Goal: Transaction & Acquisition: Obtain resource

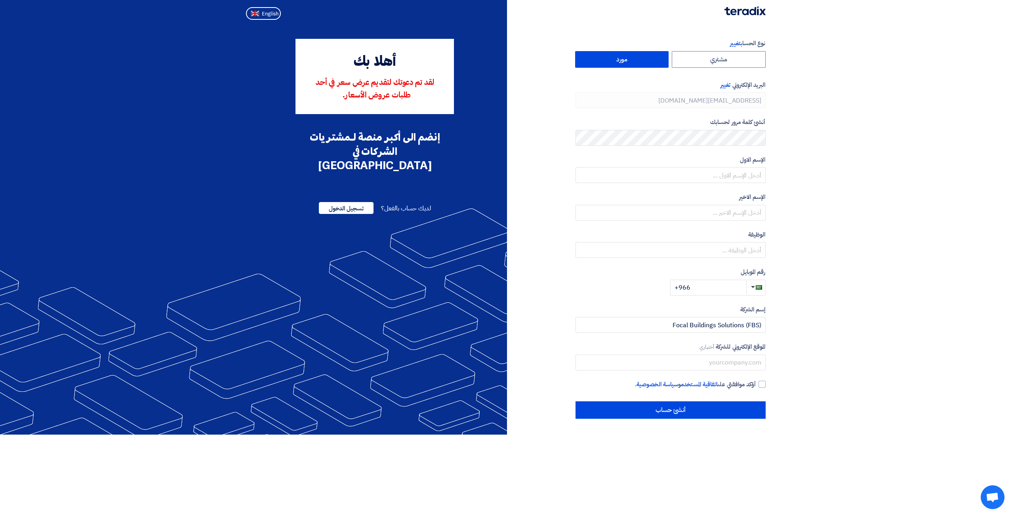
type input "[PHONE_NUMBER]"
click at [737, 177] on input "text" at bounding box center [671, 175] width 190 height 16
type input "Osama"
type input "Almahdi"
click at [729, 250] on input "text" at bounding box center [671, 250] width 190 height 16
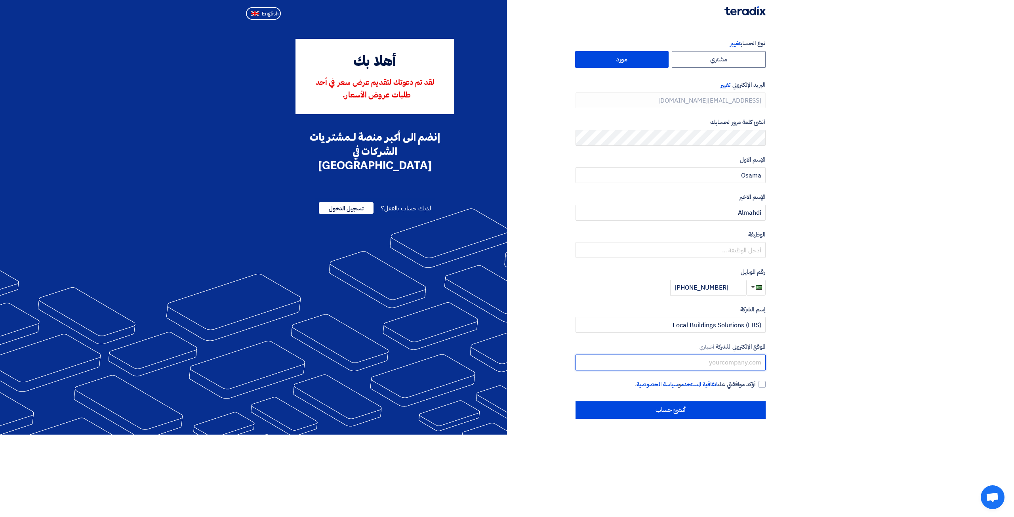
click at [700, 362] on input "text" at bounding box center [671, 363] width 190 height 16
paste input "Business Development Manager"
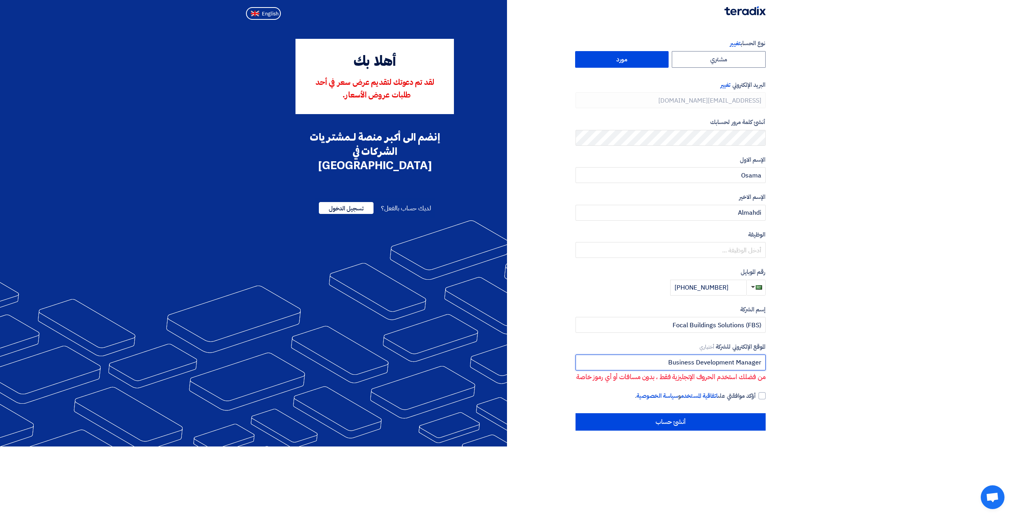
click at [736, 360] on input "Business Development Manager" at bounding box center [671, 363] width 190 height 16
type input "BusinessDevelopmentManager"
click at [776, 366] on section "نوع الحساب تغيير مشتري مورد البريد الإلكتروني تغيير [EMAIL_ADDRESS][DOMAIN_NAME…" at bounding box center [507, 234] width 1014 height 423
click at [708, 362] on input "BusinessDevelopmentManager" at bounding box center [671, 363] width 190 height 16
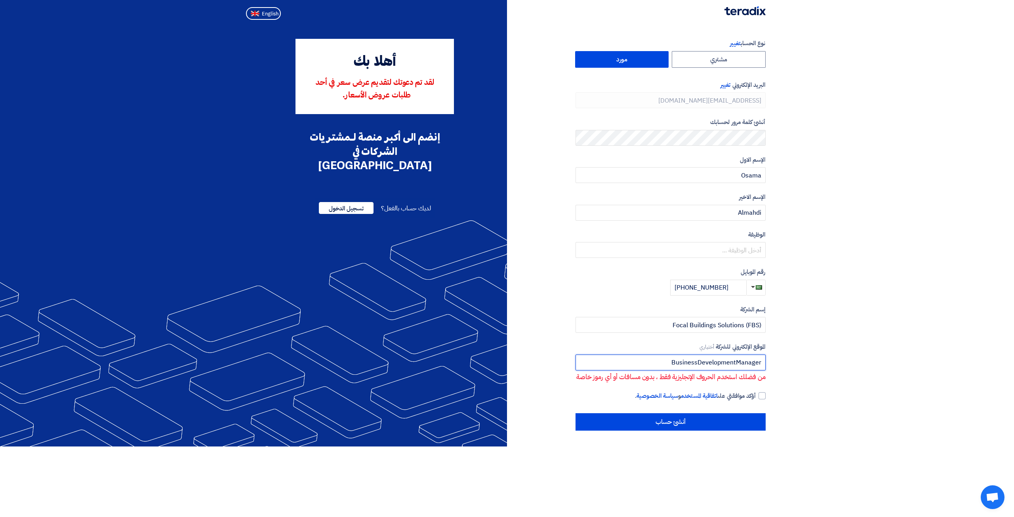
click at [708, 362] on input "BusinessDevelopmentManager" at bounding box center [671, 363] width 190 height 16
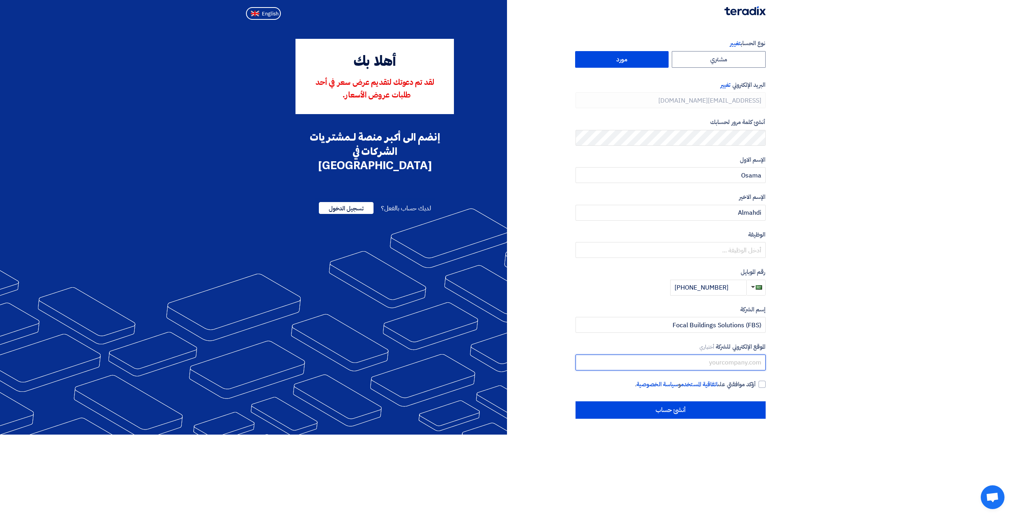
type input "f"
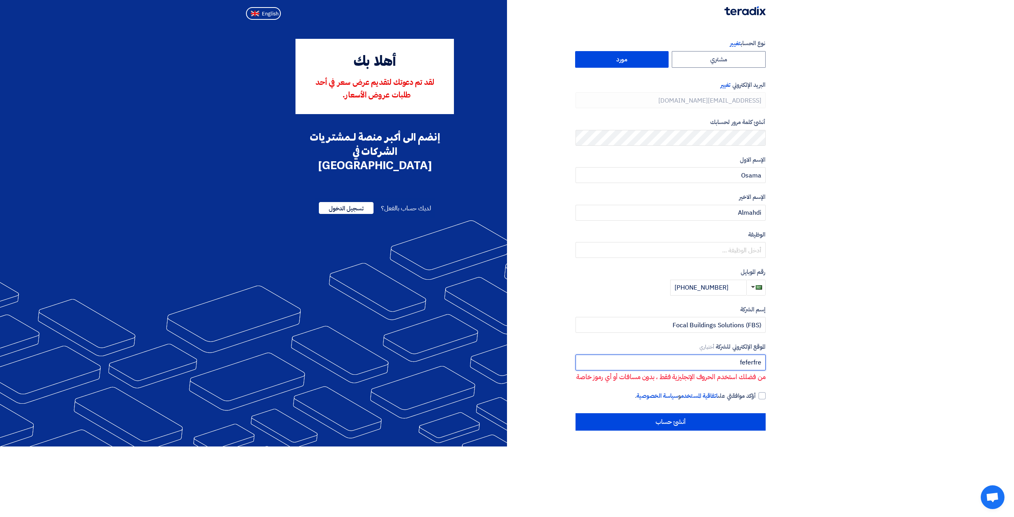
type input "feferfre"
click at [817, 372] on section "نوع الحساب تغيير مشتري مورد البريد الإلكتروني تغيير [EMAIL_ADDRESS][DOMAIN_NAME…" at bounding box center [507, 234] width 1014 height 423
click at [744, 363] on input "feferfre" at bounding box center [671, 363] width 190 height 16
click at [743, 363] on input "feferfre" at bounding box center [671, 363] width 190 height 16
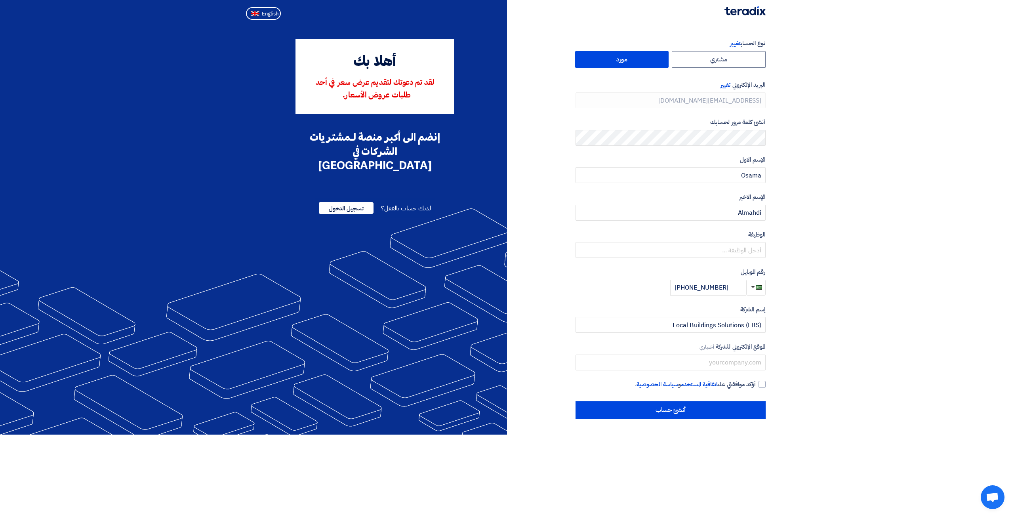
click at [829, 329] on section "نوع الحساب تغيير مشتري مورد البريد الإلكتروني تغيير [EMAIL_ADDRESS][DOMAIN_NAME…" at bounding box center [507, 229] width 1014 height 412
click at [713, 360] on input "text" at bounding box center [671, 363] width 190 height 16
paste input "[DOMAIN_NAME]"
type input "[DOMAIN_NAME]"
click at [792, 358] on section "نوع الحساب تغيير مشتري مورد البريد الإلكتروني تغيير [EMAIL_ADDRESS][DOMAIN_NAME…" at bounding box center [507, 229] width 1014 height 412
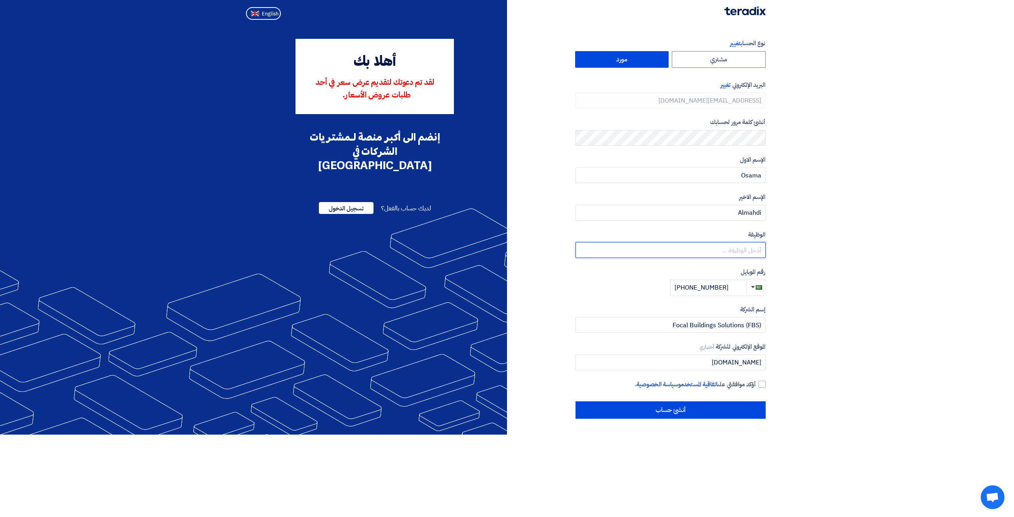
click at [718, 251] on input "text" at bounding box center [671, 250] width 190 height 16
paste input "Business Development Manager"
type input "Business Development Manager"
click at [830, 253] on section "نوع الحساب تغيير مشتري مورد البريد الإلكتروني تغيير [EMAIL_ADDRESS][DOMAIN_NAME…" at bounding box center [507, 229] width 1014 height 412
click at [858, 153] on section "نوع الحساب تغيير مشتري مورد البريد الإلكتروني تغيير [EMAIL_ADDRESS][DOMAIN_NAME…" at bounding box center [507, 229] width 1014 height 412
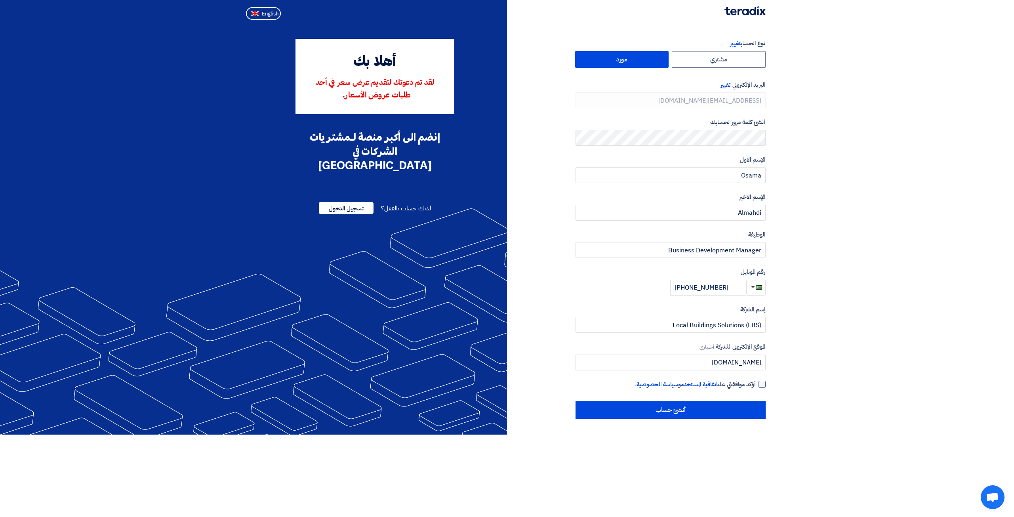
click at [759, 381] on div at bounding box center [762, 384] width 7 height 7
click at [756, 381] on input "أؤكد موافقتي على اتفاقية المستخدم و سياسة الخصوصية ." at bounding box center [661, 388] width 190 height 16
checkbox input "true"
click at [695, 411] on input "أنشئ حساب" at bounding box center [671, 409] width 190 height 17
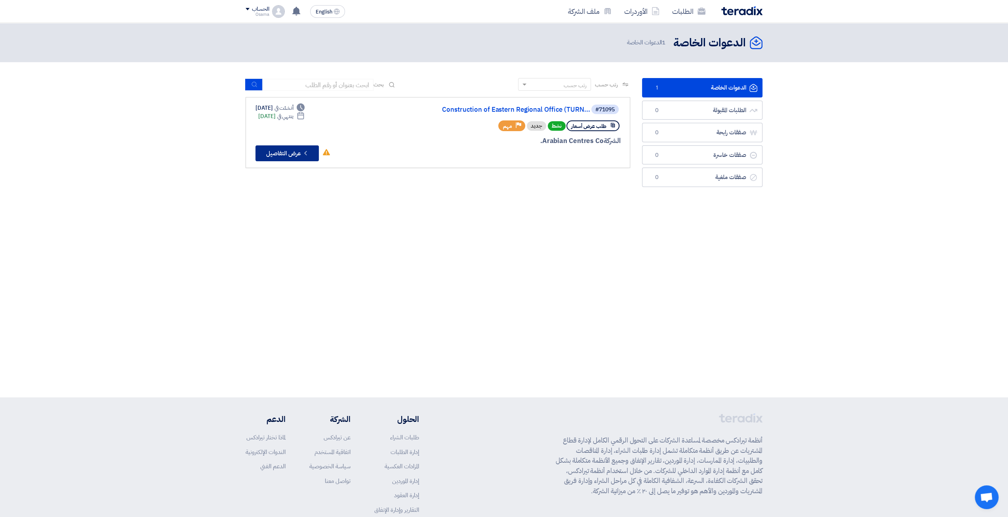
click at [299, 154] on button "Check details عرض التفاصيل" at bounding box center [287, 153] width 63 height 16
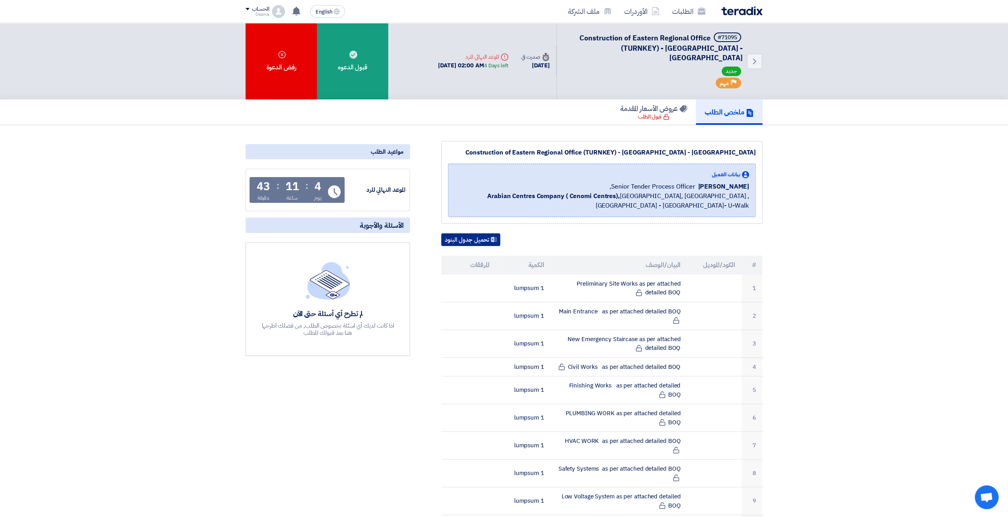
click at [492, 237] on icon at bounding box center [494, 240] width 6 height 6
click at [629, 148] on div "Construction of Eastern Regional Office (TURNKEY) - [GEOGRAPHIC_DATA] - [GEOGRA…" at bounding box center [602, 153] width 308 height 10
copy div "Construction of Eastern Regional Office (TURNKEY) - [GEOGRAPHIC_DATA] - [GEOGRA…"
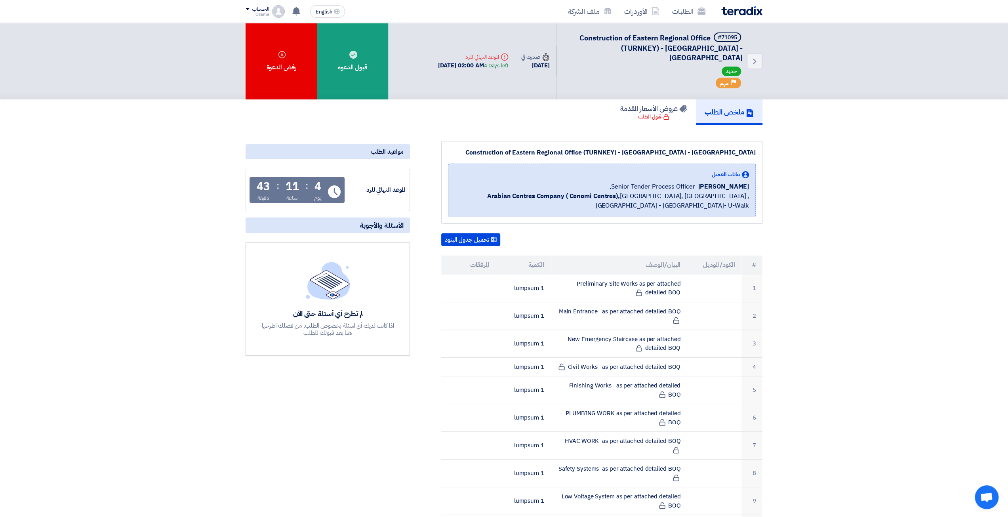
click at [426, 114] on div "ملخص الطلب عروض الأسعار المقدمة قبول الطلب" at bounding box center [504, 111] width 517 height 25
click at [468, 233] on button "تحميل جدول البنود" at bounding box center [470, 239] width 59 height 13
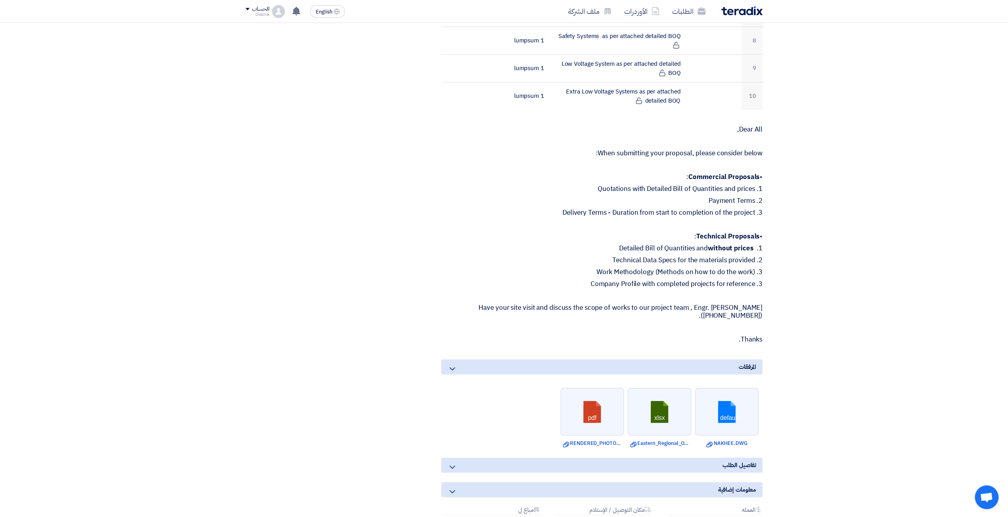
scroll to position [475, 0]
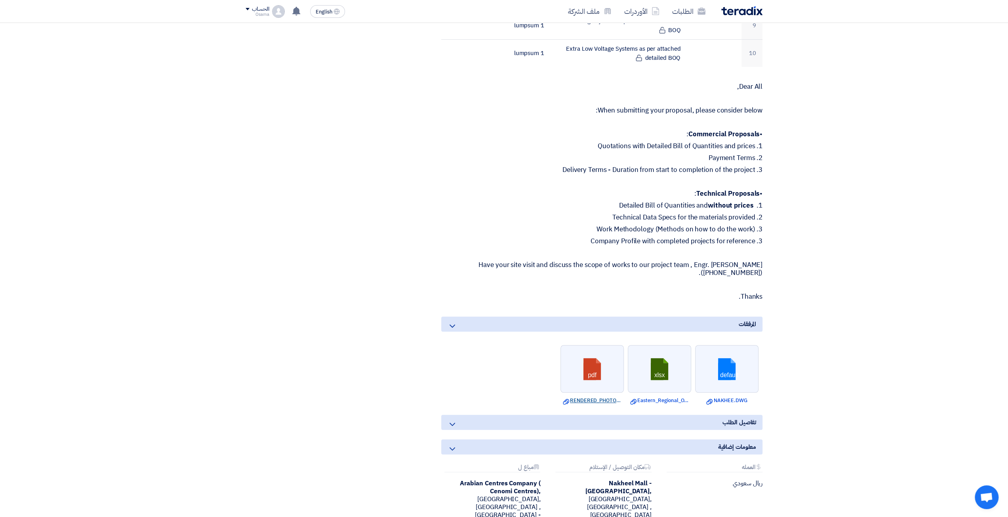
click at [591, 397] on link "Download file RENDERED_PHOTOS.pdf" at bounding box center [592, 401] width 59 height 8
click at [657, 397] on link "Download file Eastern_Regional_Office_BOQ_Rev.xlsx" at bounding box center [659, 401] width 59 height 8
click at [731, 397] on link "Download file NAKHEE.DWG" at bounding box center [727, 401] width 59 height 8
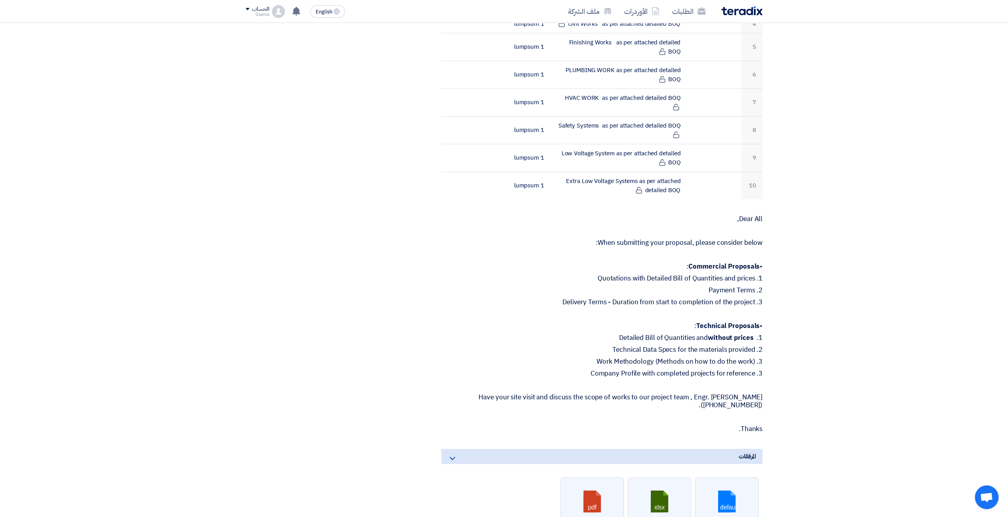
scroll to position [339, 0]
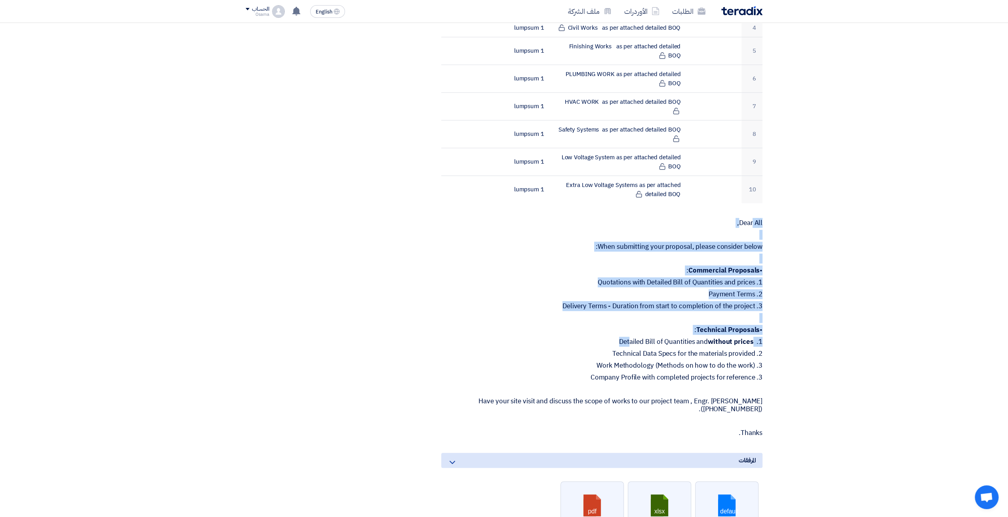
drag, startPoint x: 752, startPoint y: 203, endPoint x: 751, endPoint y: 333, distance: 129.9
click at [751, 326] on div "Construction of Eastern Regional Office (TURNKEY) - [GEOGRAPHIC_DATA] - [GEOGRA…" at bounding box center [592, 242] width 353 height 880
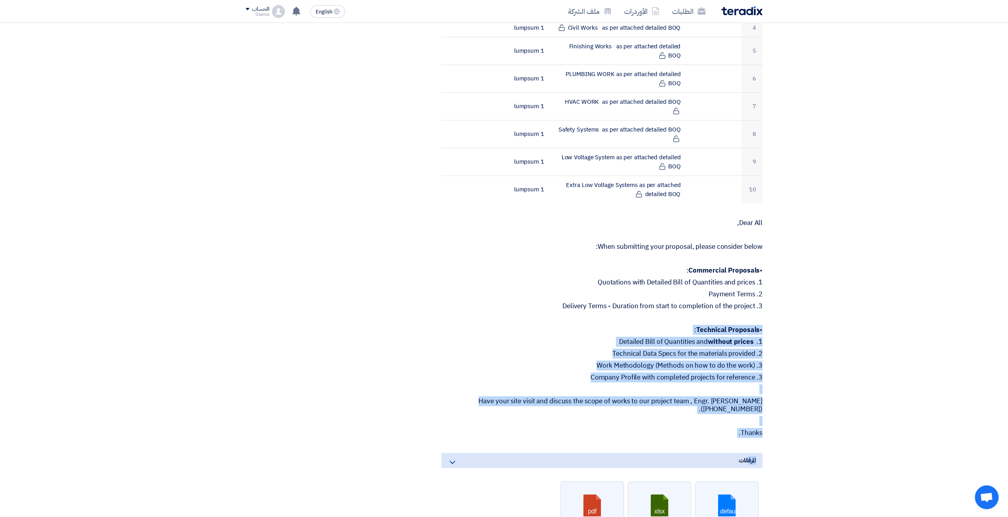
drag, startPoint x: 749, startPoint y: 429, endPoint x: 770, endPoint y: 361, distance: 71.0
click at [773, 320] on section "Construction of Eastern Regional Office (TURNKEY) - [GEOGRAPHIC_DATA] - [GEOGRA…" at bounding box center [504, 253] width 1008 height 934
click at [764, 412] on div "Construction of Eastern Regional Office (TURNKEY) - [GEOGRAPHIC_DATA] - [GEOGRA…" at bounding box center [592, 242] width 353 height 880
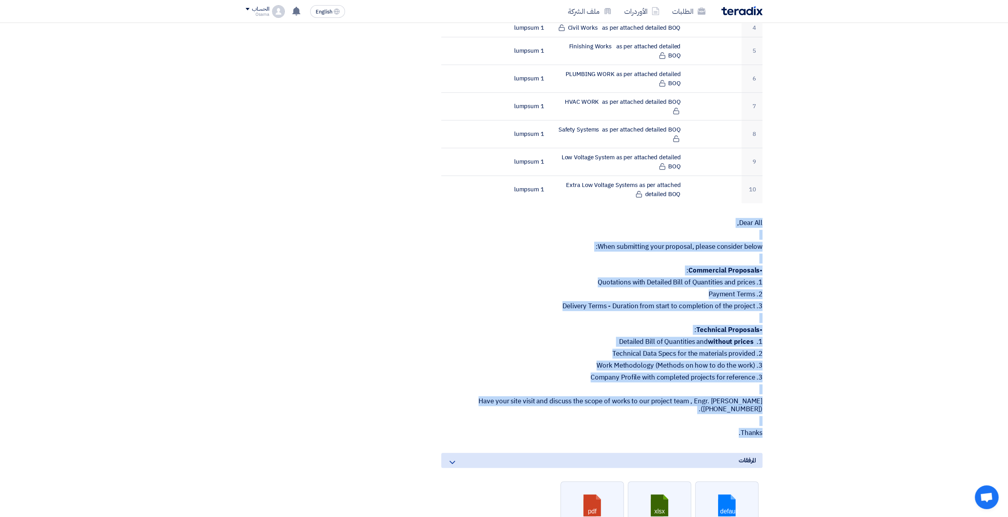
drag, startPoint x: 729, startPoint y: 422, endPoint x: 768, endPoint y: 210, distance: 215.2
click at [768, 210] on div "Construction of Eastern Regional Office (TURNKEY) - [GEOGRAPHIC_DATA] - [GEOGRA…" at bounding box center [592, 242] width 353 height 880
copy div "Dear All, When submitting your proposal, please consider below: • Commercial Pr…"
click at [463, 275] on div "Dear All, When submitting your proposal, please consider below: • Commercial Pr…" at bounding box center [601, 328] width 321 height 218
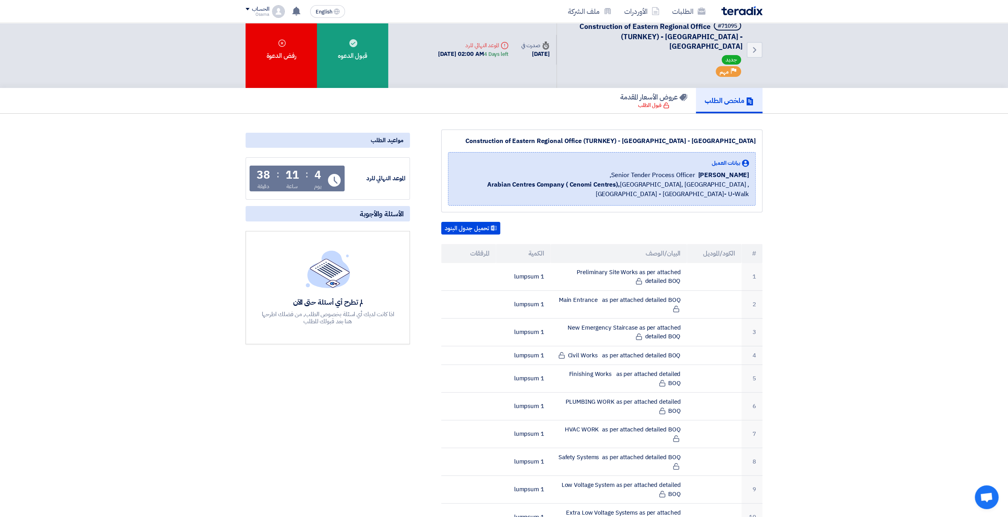
scroll to position [0, 0]
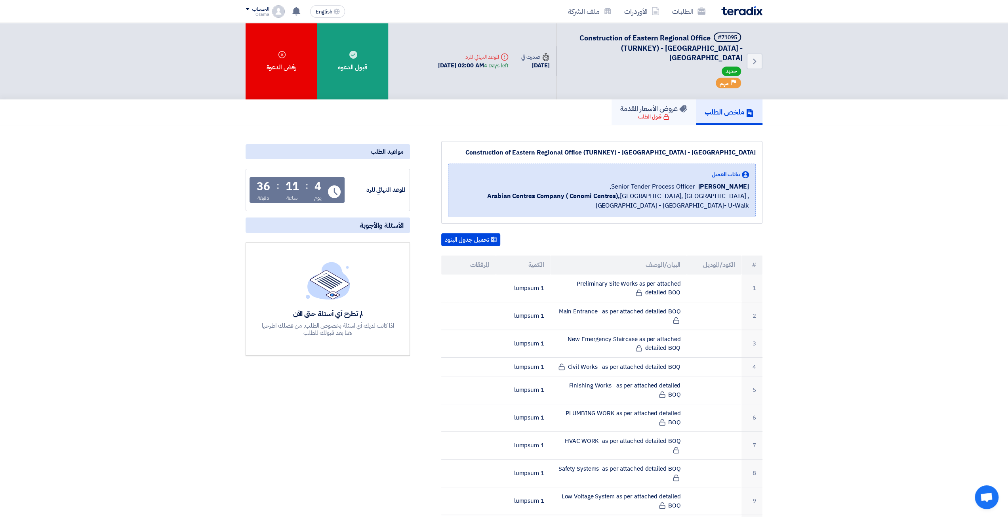
click at [685, 106] on link "عروض الأسعار المقدمة قبول الطلب" at bounding box center [654, 111] width 84 height 25
click at [668, 148] on div "Construction of Eastern Regional Office (TURNKEY) - [GEOGRAPHIC_DATA] - [GEOGRA…" at bounding box center [602, 153] width 308 height 10
copy div "Construction of Eastern Regional Office (TURNKEY) - [GEOGRAPHIC_DATA] - [GEOGRA…"
